Goal: Information Seeking & Learning: Understand process/instructions

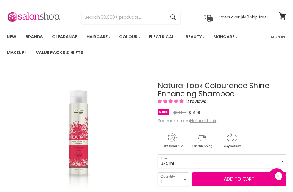
scroll to position [13, 0]
click at [204, 121] on u "Natural Look" at bounding box center [203, 121] width 27 height 6
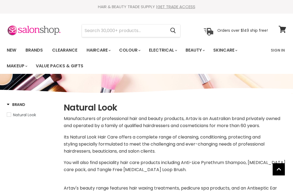
select select "manual"
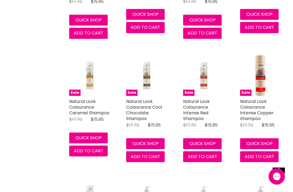
scroll to position [1189, 0]
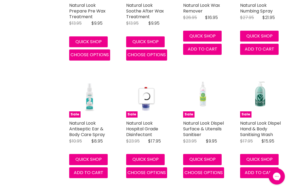
select select "manual"
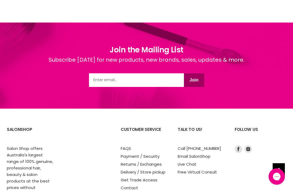
scroll to position [2413, 0]
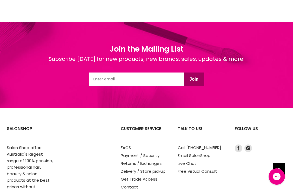
click at [135, 168] on link "Delivery / Store pickup" at bounding box center [143, 171] width 45 height 6
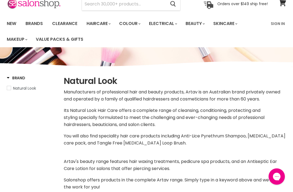
scroll to position [0, 0]
